Goal: Information Seeking & Learning: Learn about a topic

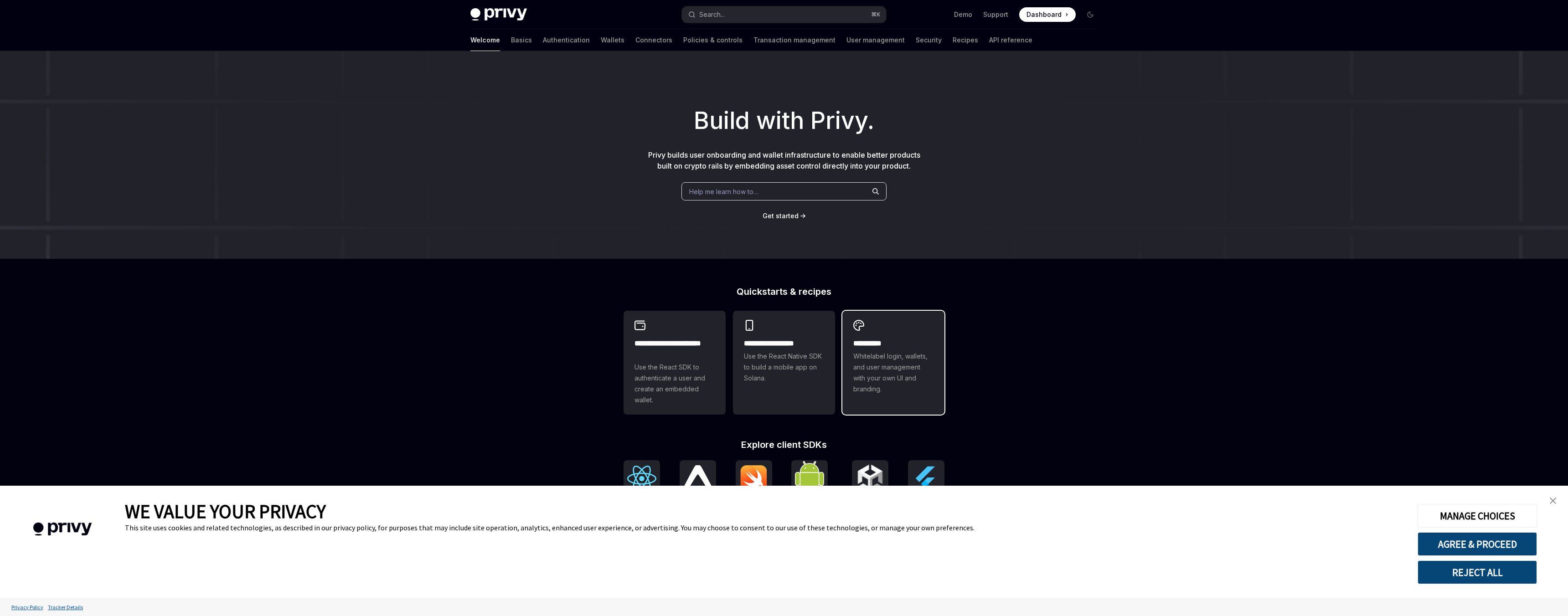
scroll to position [130, 0]
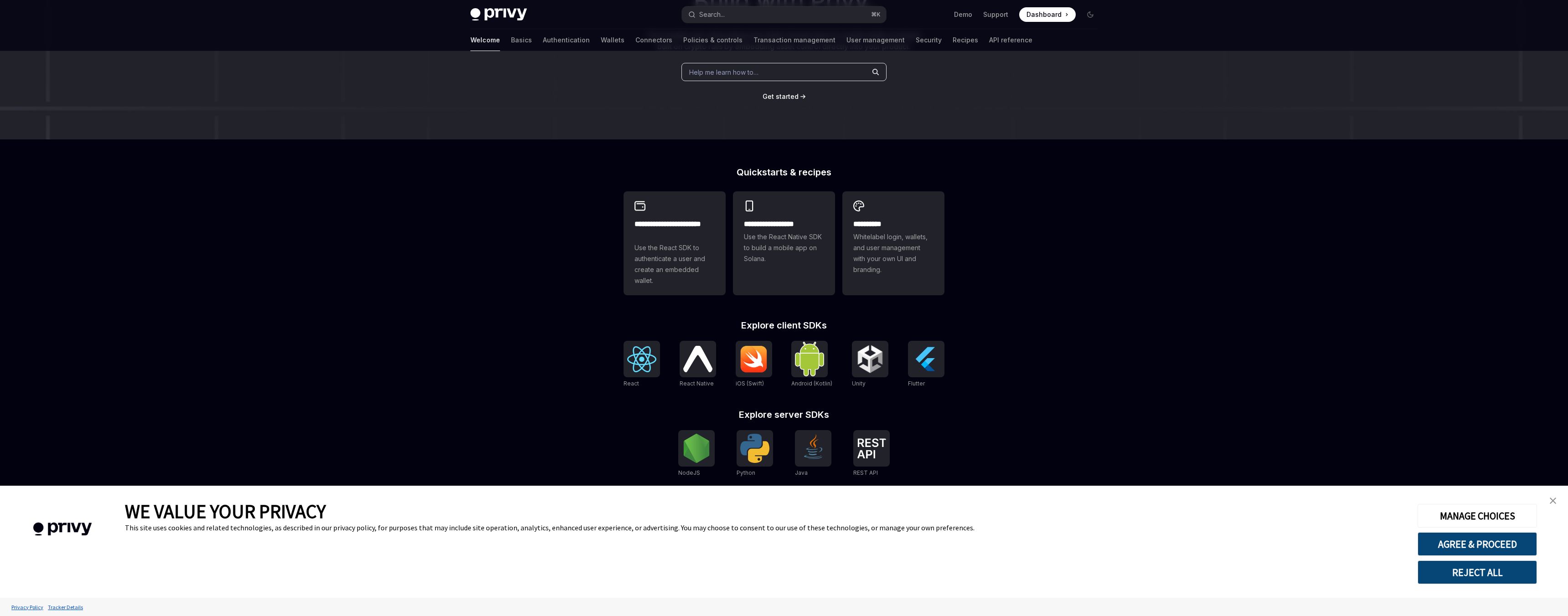
click at [1555, 503] on img "close banner" at bounding box center [1553, 501] width 6 height 6
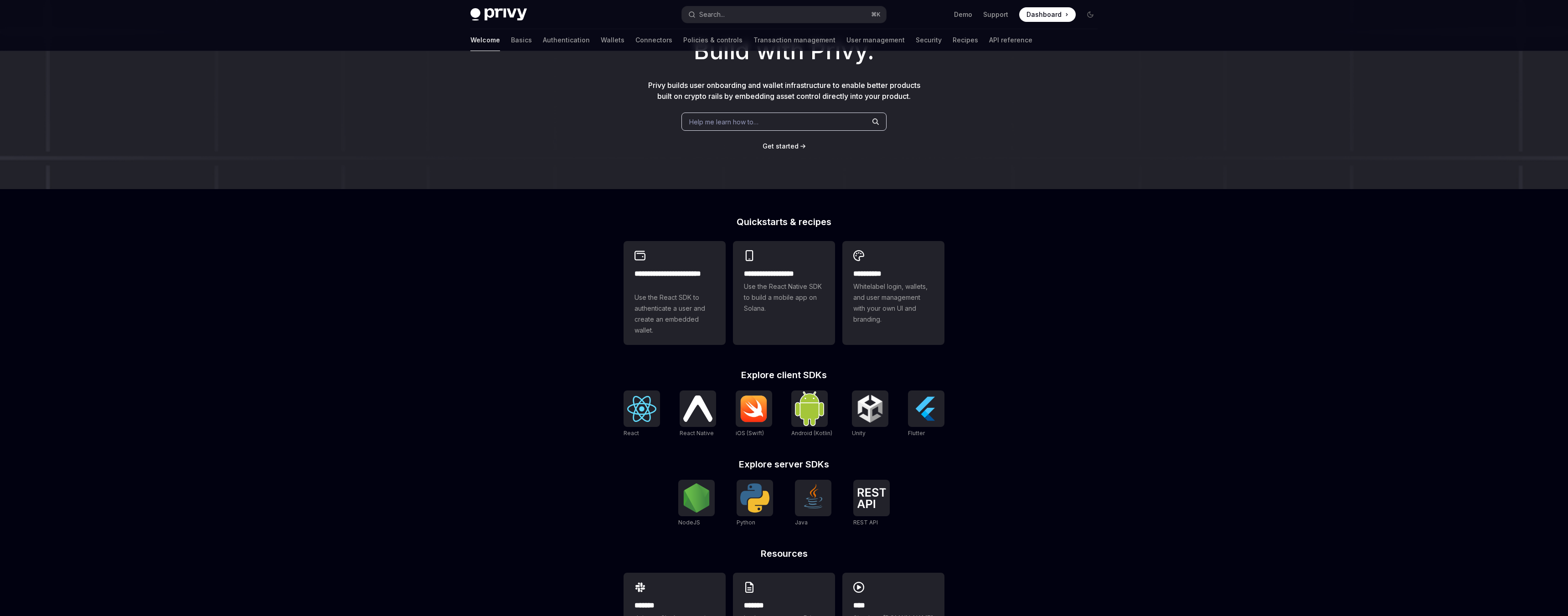
scroll to position [0, 0]
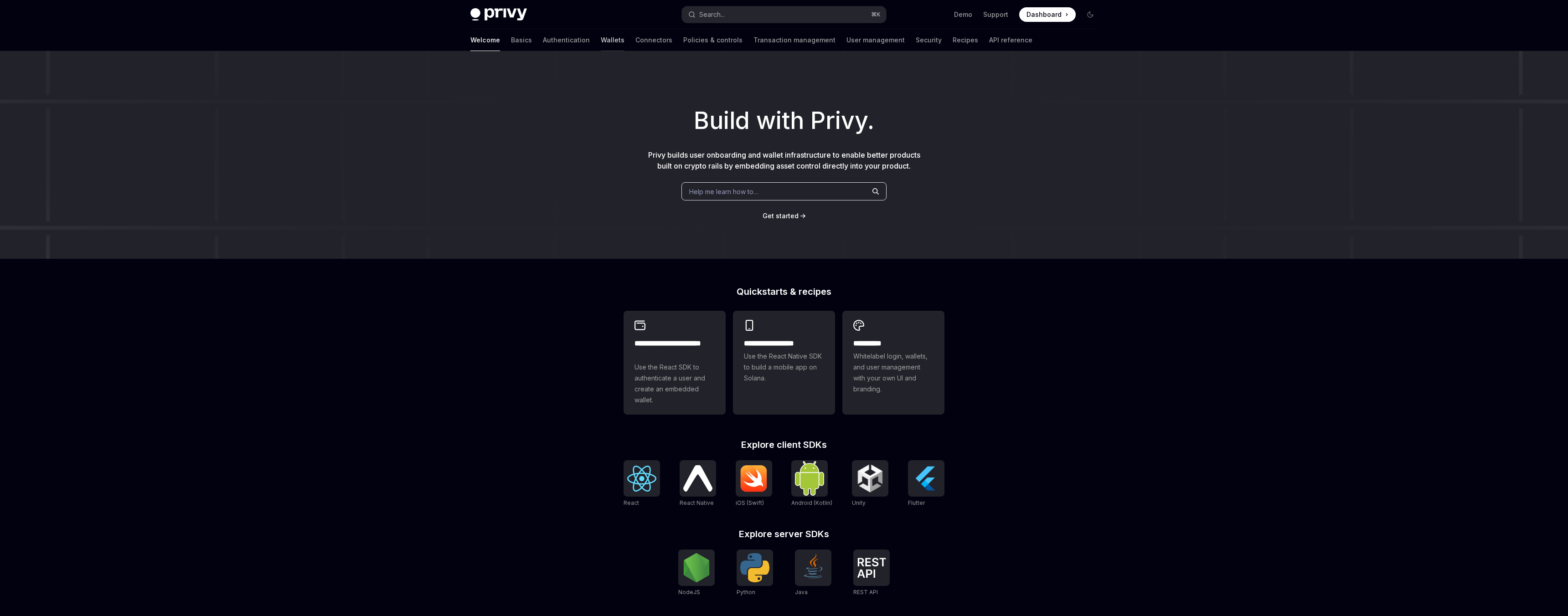
click at [601, 41] on link "Wallets" at bounding box center [612, 40] width 24 height 22
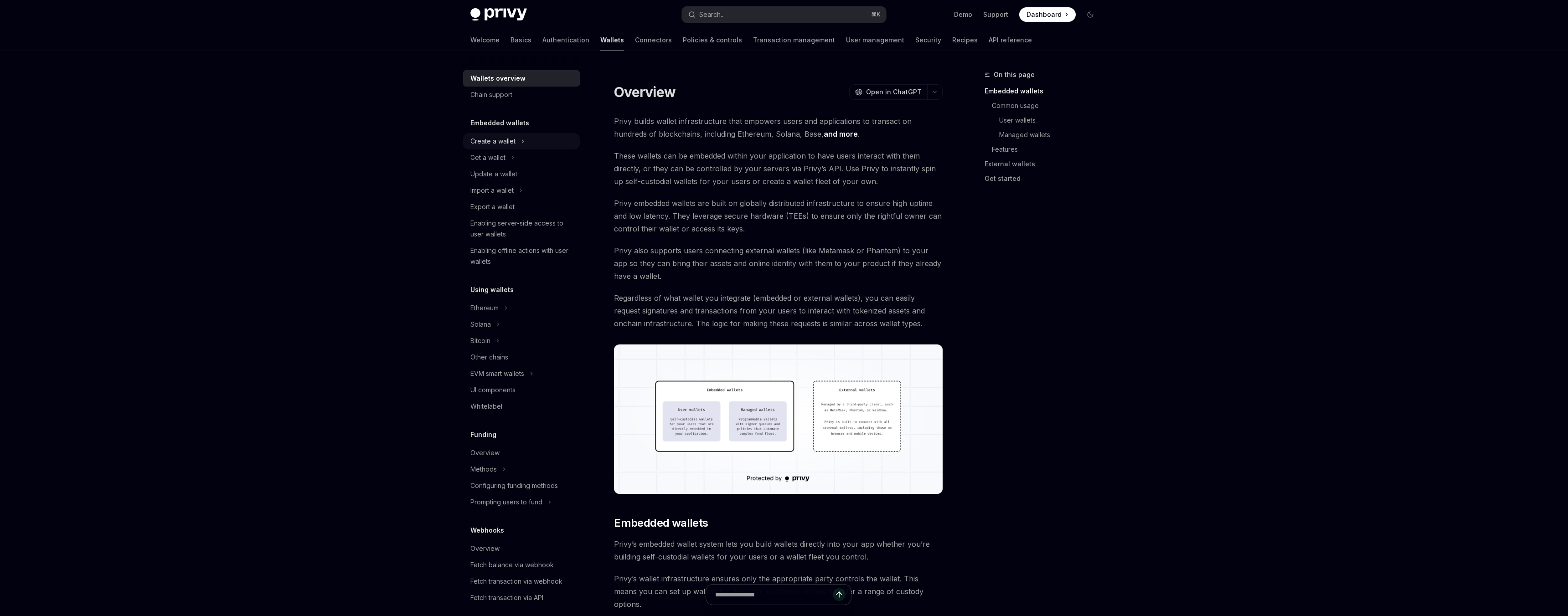
click at [494, 139] on div "Create a wallet" at bounding box center [493, 141] width 45 height 11
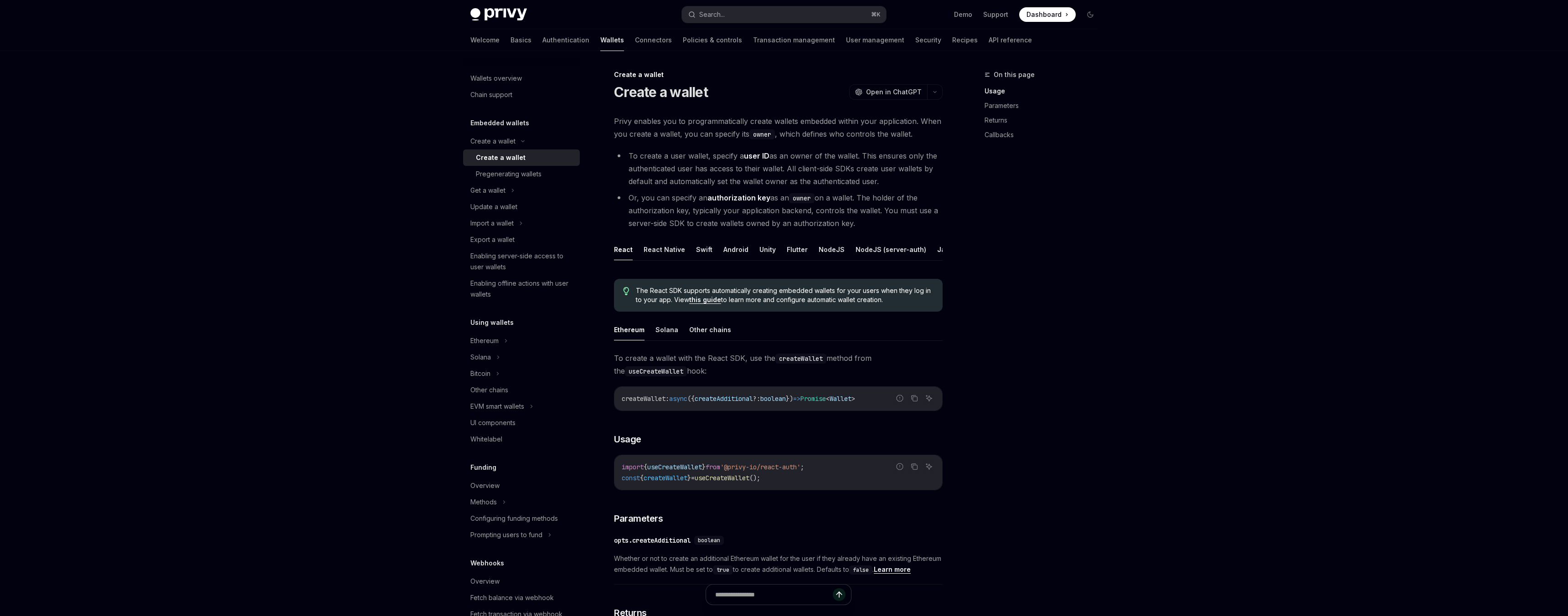
click at [501, 160] on div "Create a wallet" at bounding box center [501, 158] width 50 height 11
click at [831, 255] on button "NodeJS" at bounding box center [831, 249] width 26 height 21
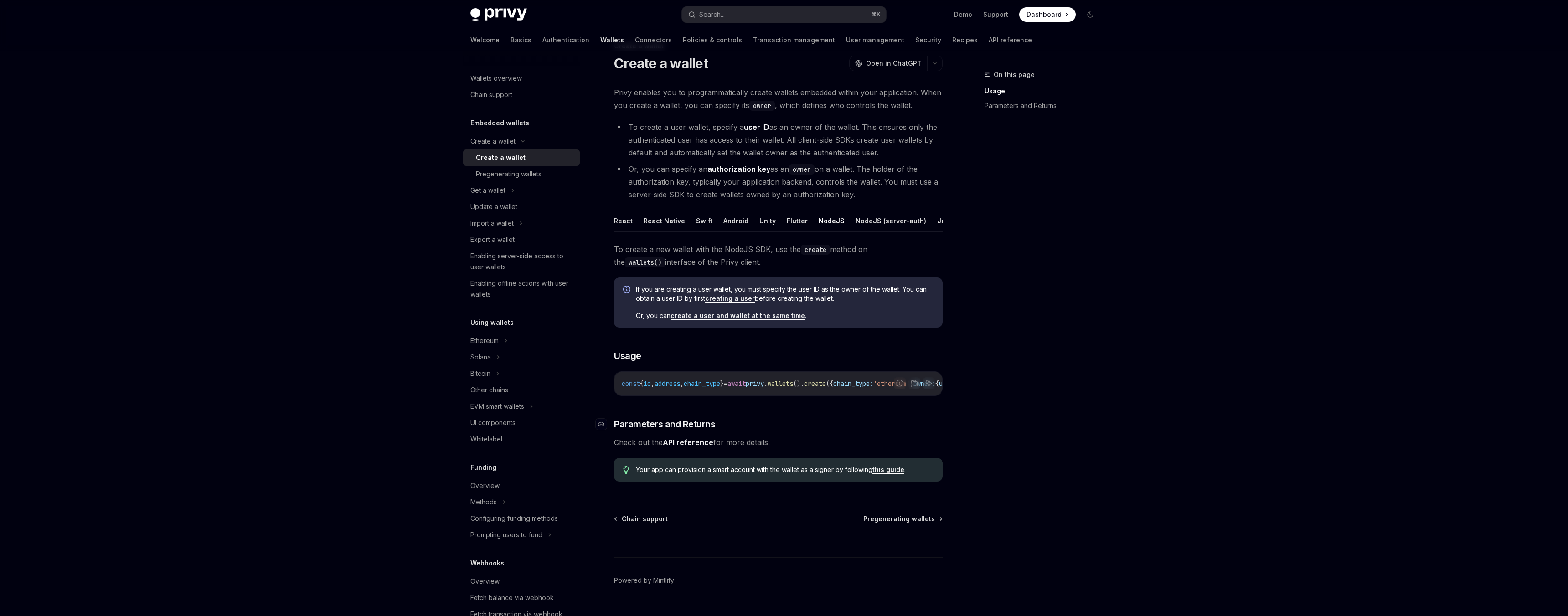
scroll to position [29, 0]
click at [503, 176] on div "Pregenerating wallets" at bounding box center [509, 174] width 66 height 11
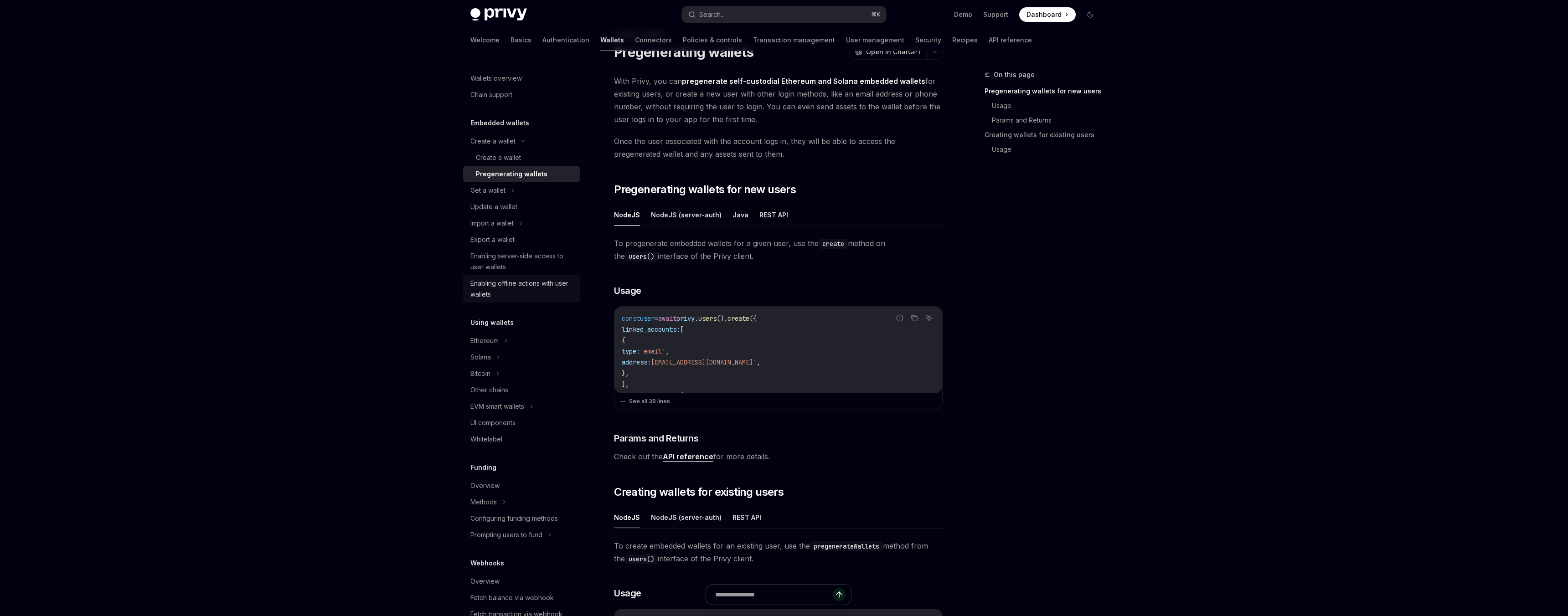
scroll to position [41, 0]
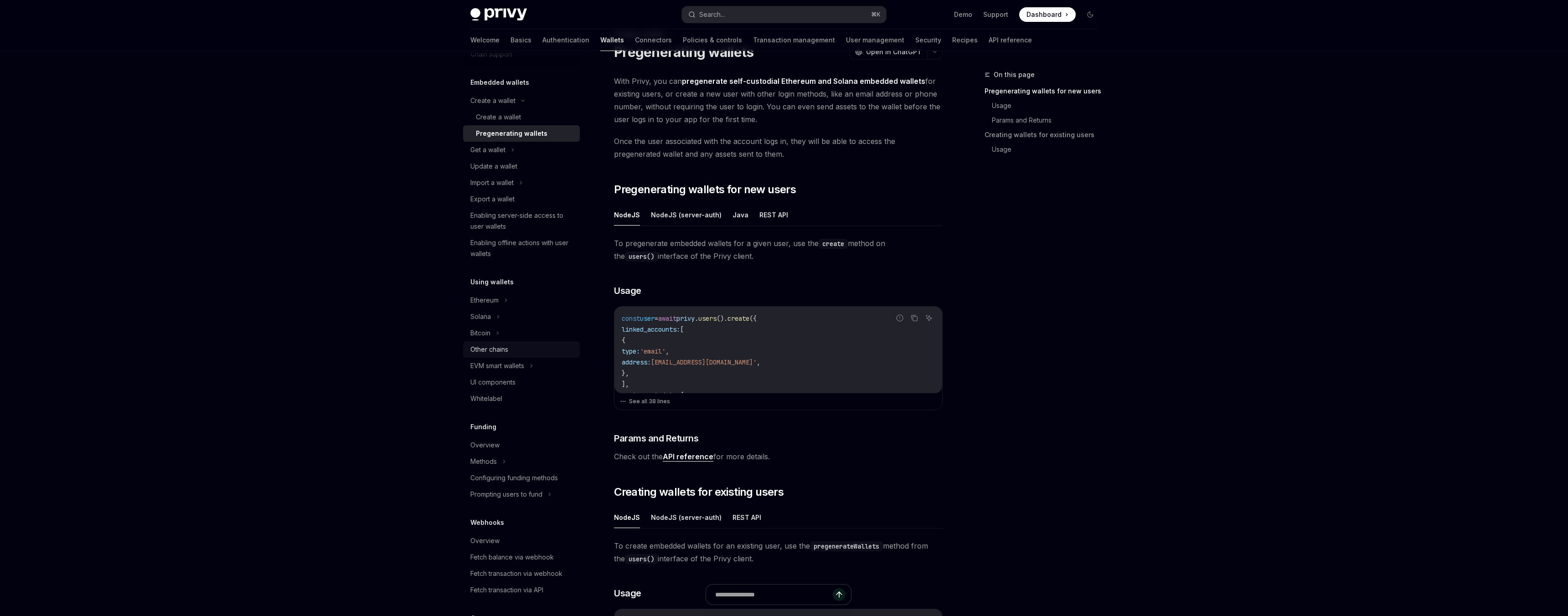
click at [491, 349] on div "Other chains" at bounding box center [489, 349] width 38 height 11
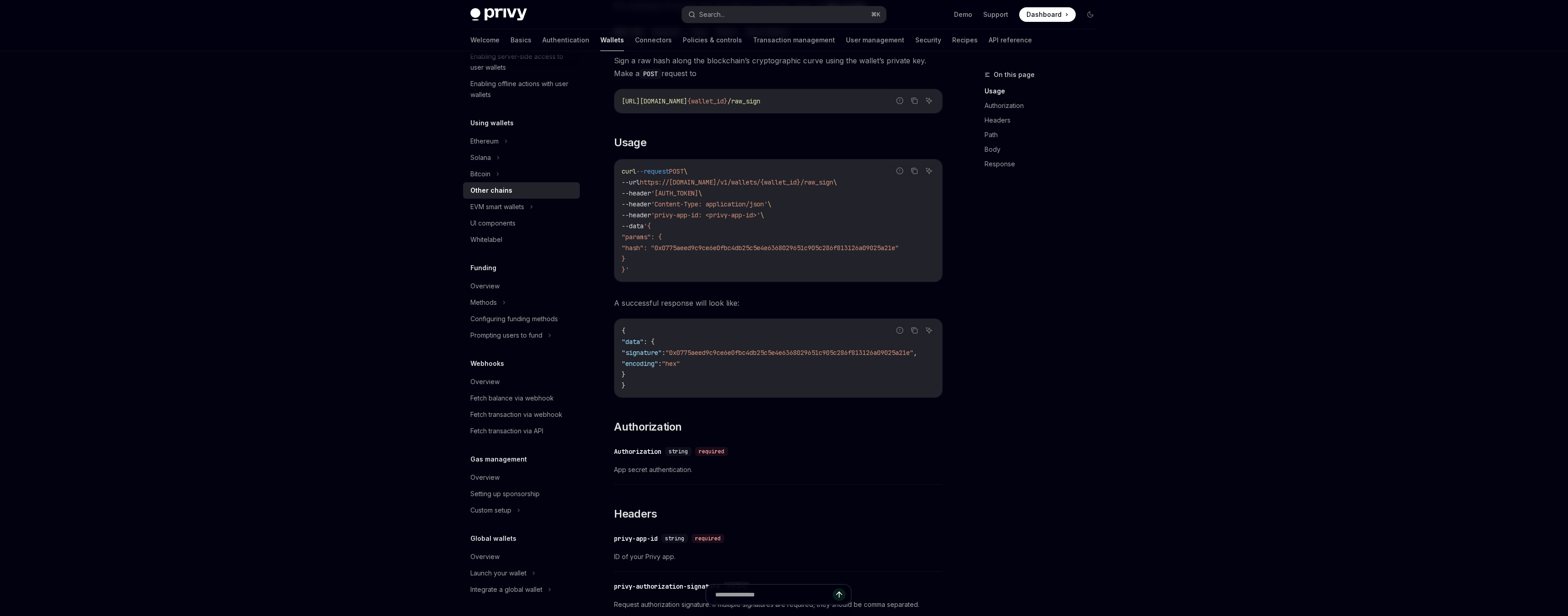
scroll to position [190, 0]
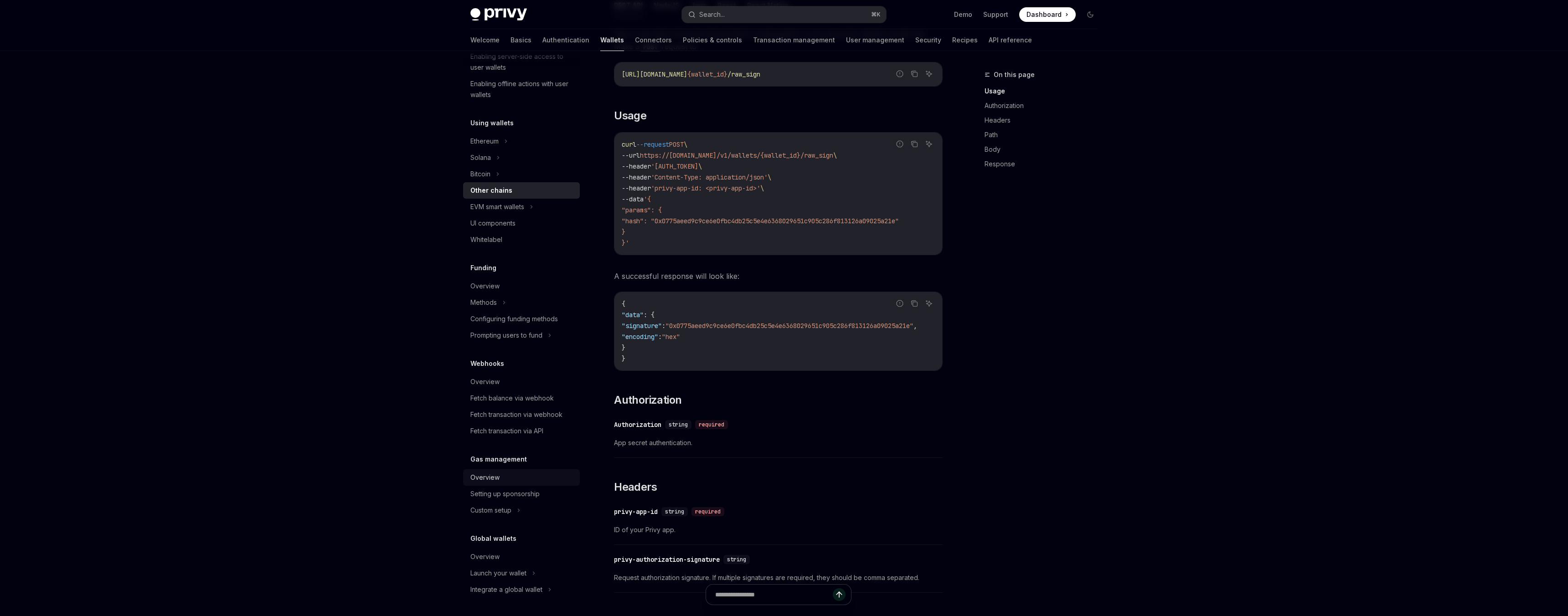
click at [485, 480] on div "Overview" at bounding box center [485, 478] width 29 height 11
type textarea "*"
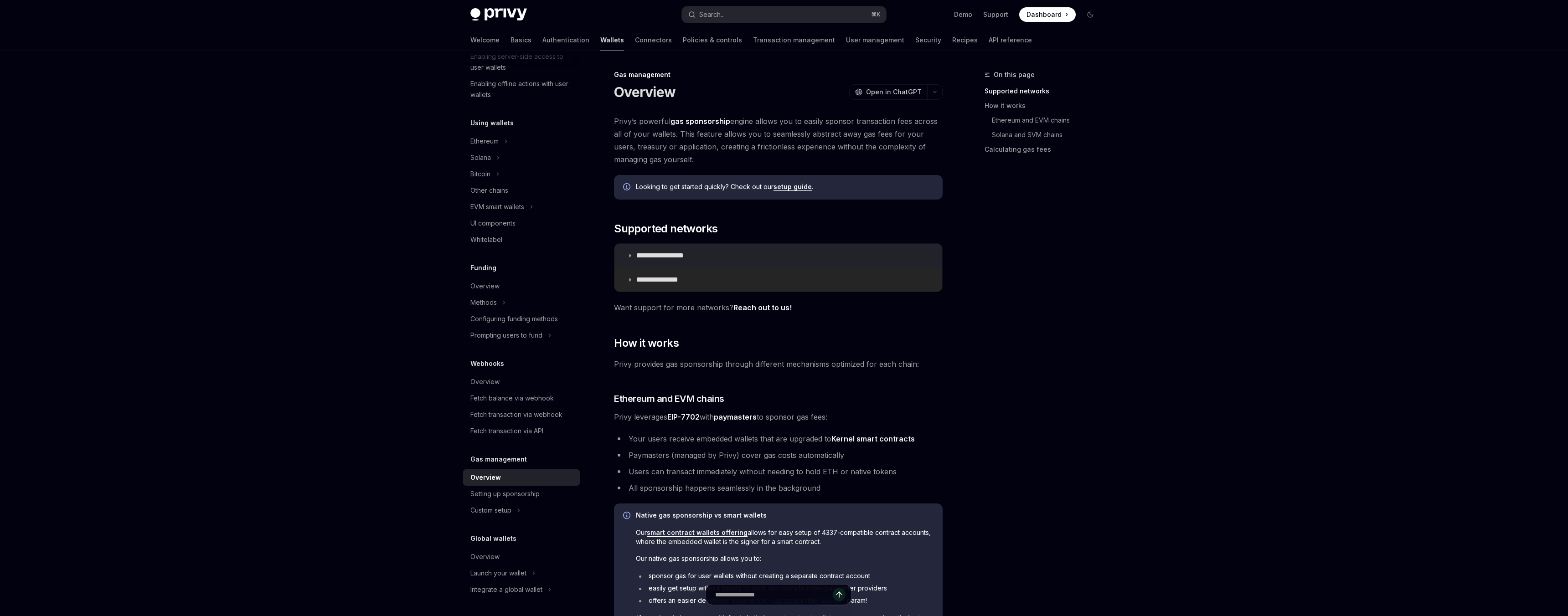
click at [665, 284] on summary "**********" at bounding box center [778, 279] width 327 height 24
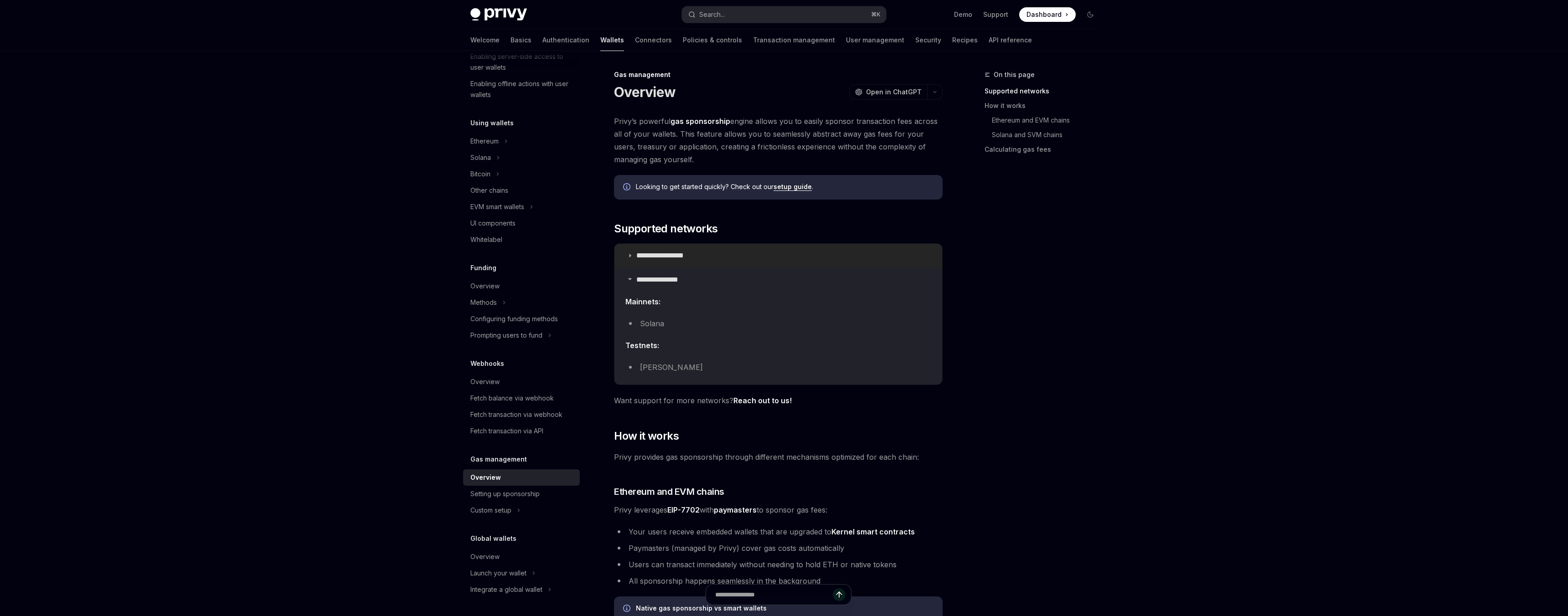
click at [665, 259] on p "**********" at bounding box center [670, 256] width 68 height 9
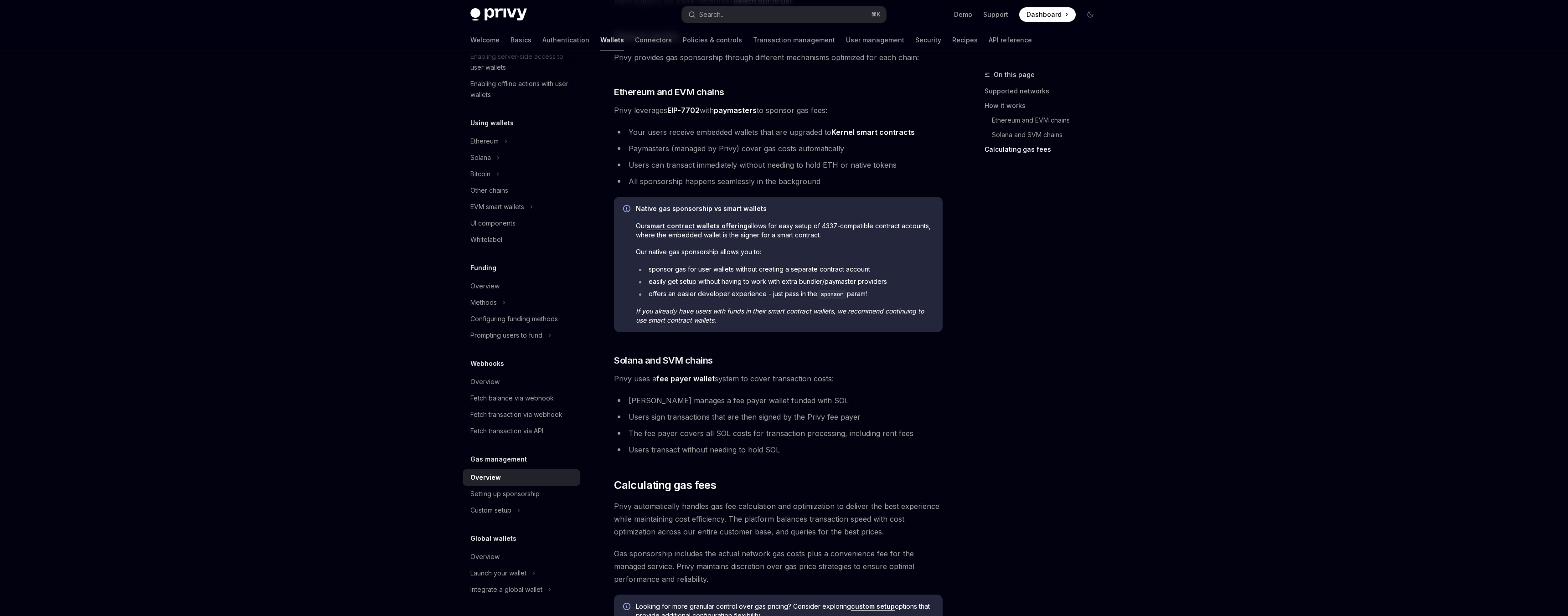
scroll to position [816, 0]
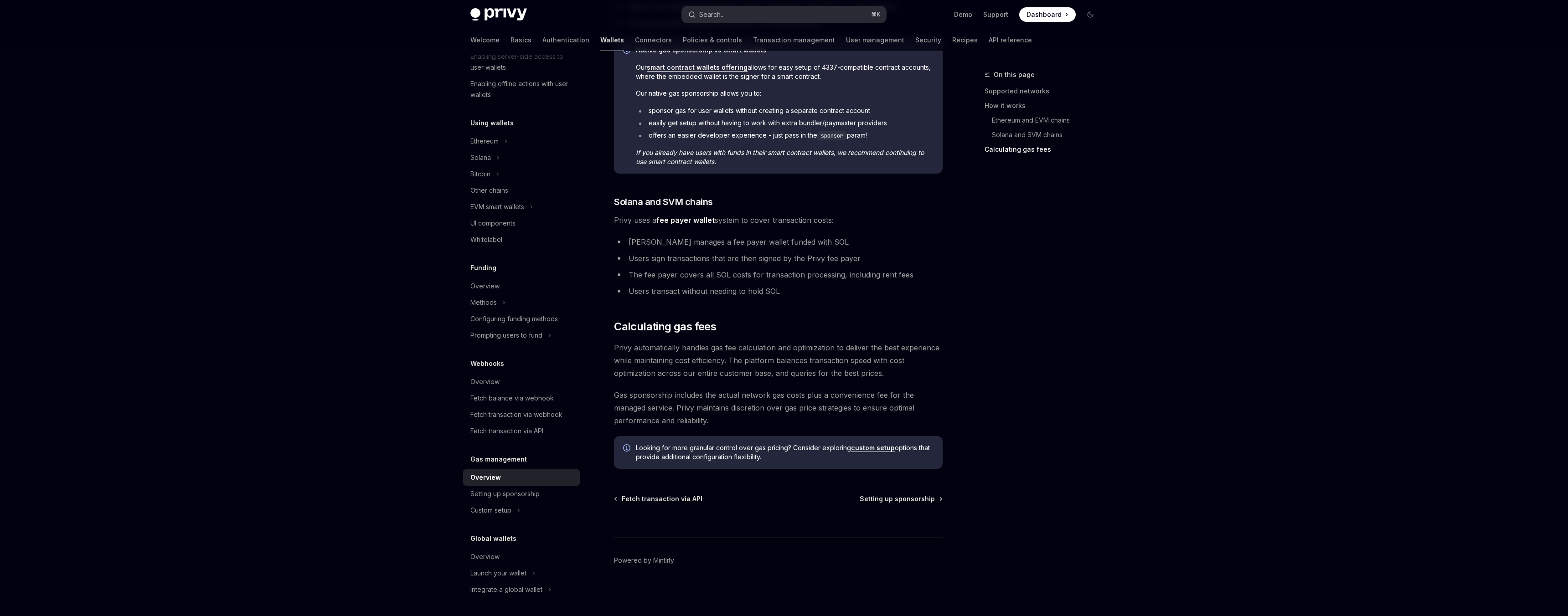
click at [722, 18] on div "Search..." at bounding box center [712, 15] width 26 height 11
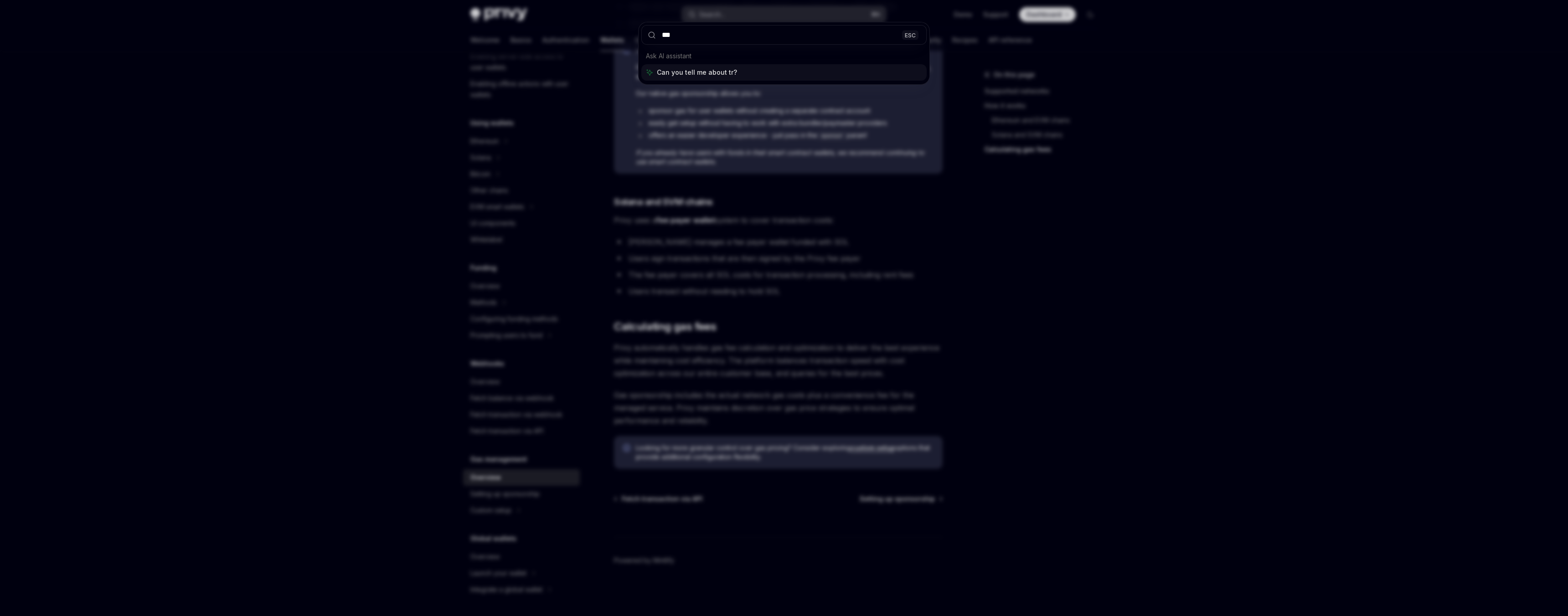
type input "****"
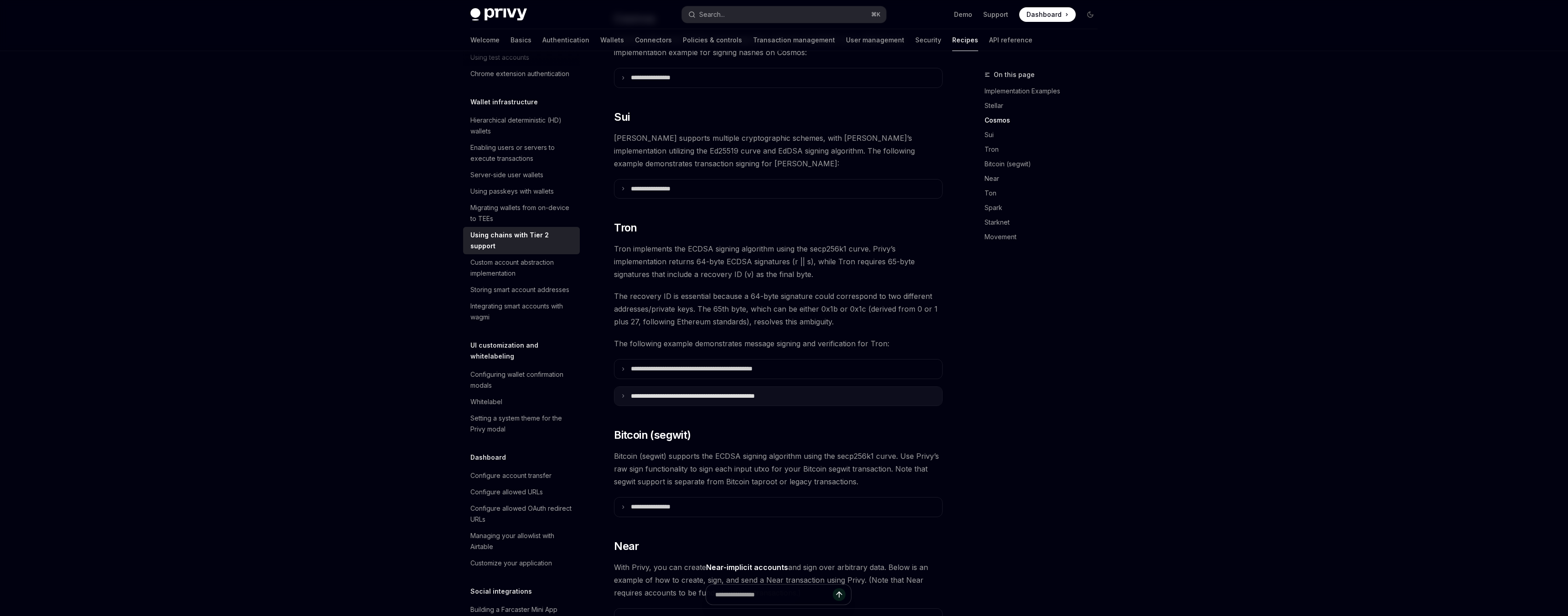
scroll to position [428, 0]
click at [688, 364] on p "**********" at bounding box center [715, 368] width 170 height 8
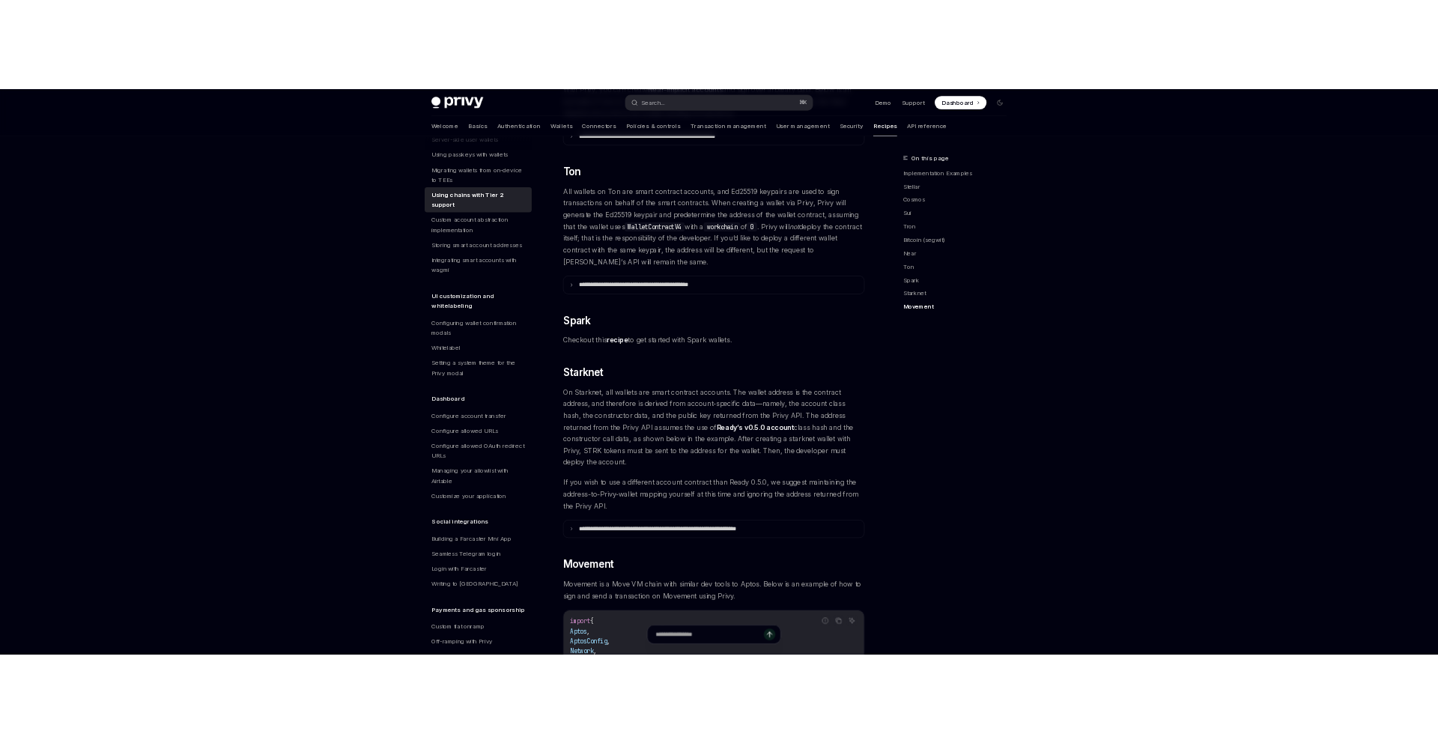
scroll to position [526, 0]
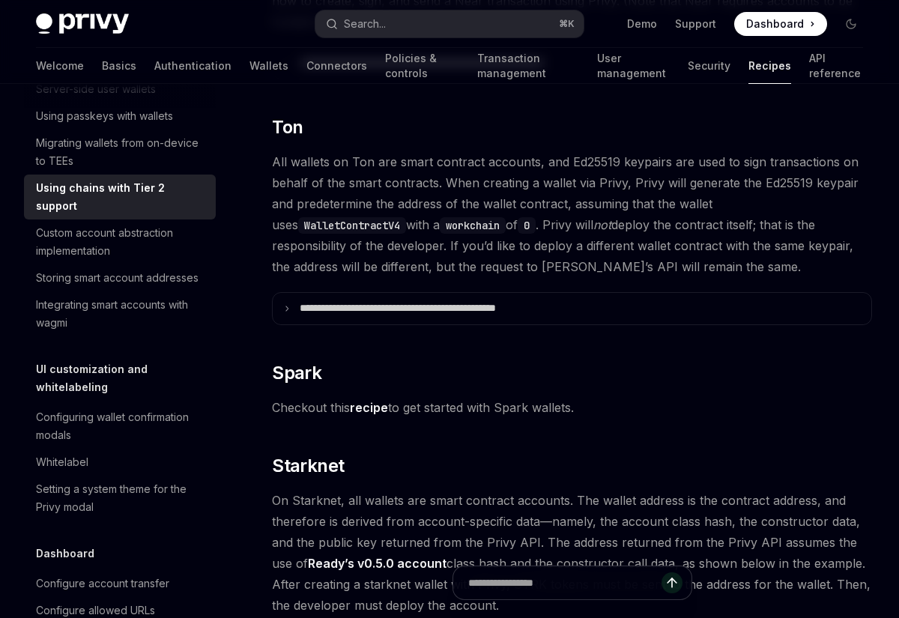
type textarea "*"
